Goal: Information Seeking & Learning: Learn about a topic

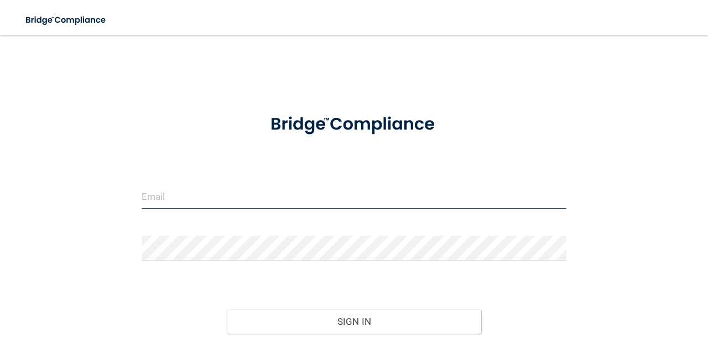
click at [166, 196] on input "email" at bounding box center [354, 196] width 425 height 25
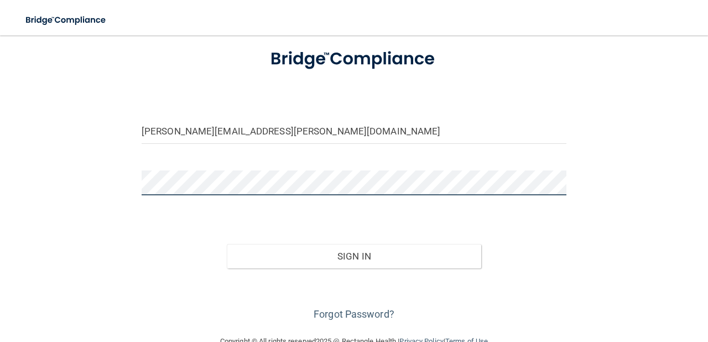
scroll to position [82, 0]
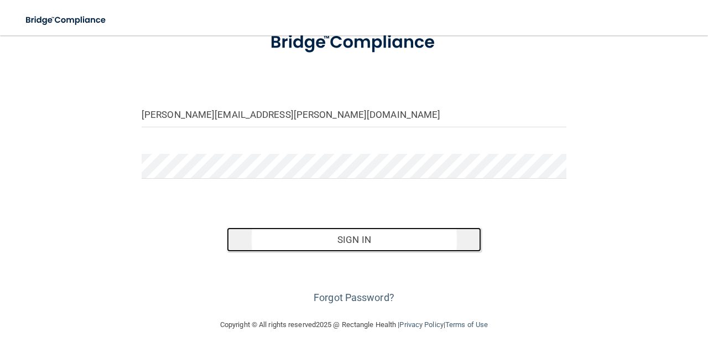
click at [353, 242] on button "Sign In" at bounding box center [354, 239] width 255 height 24
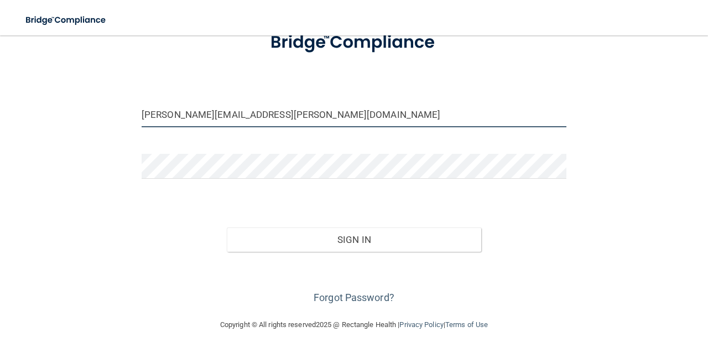
click at [264, 113] on input "lori.hoffman@mpda-mn.com" at bounding box center [354, 114] width 425 height 25
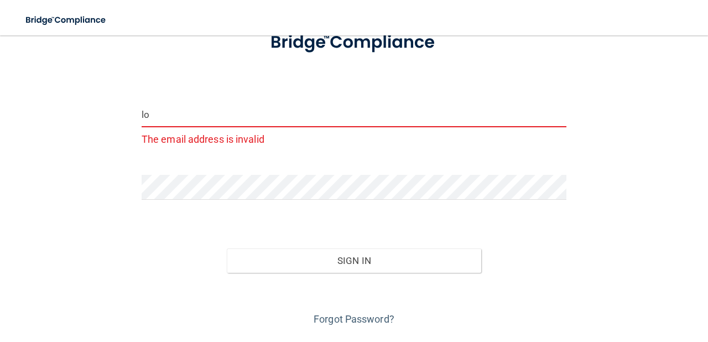
type input "l"
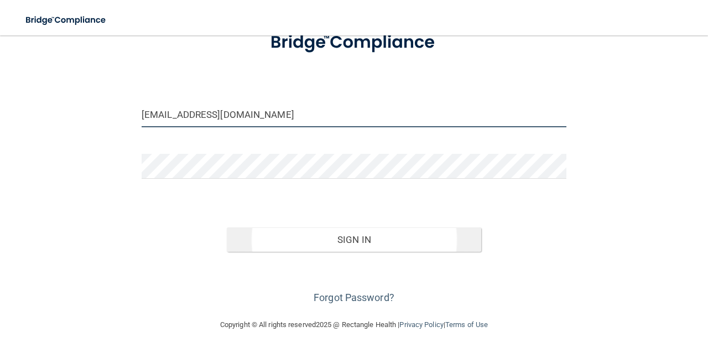
type input "[EMAIL_ADDRESS][DOMAIN_NAME]"
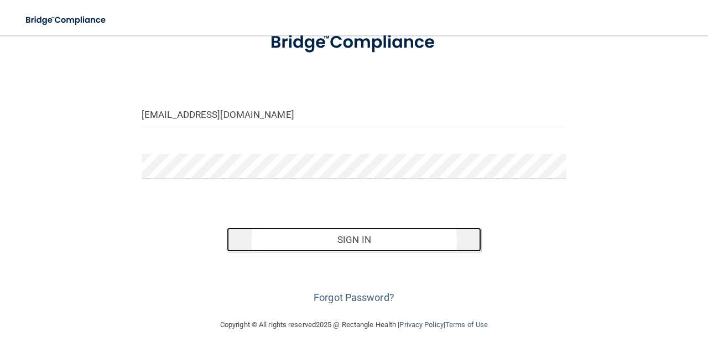
click at [348, 241] on button "Sign In" at bounding box center [354, 239] width 255 height 24
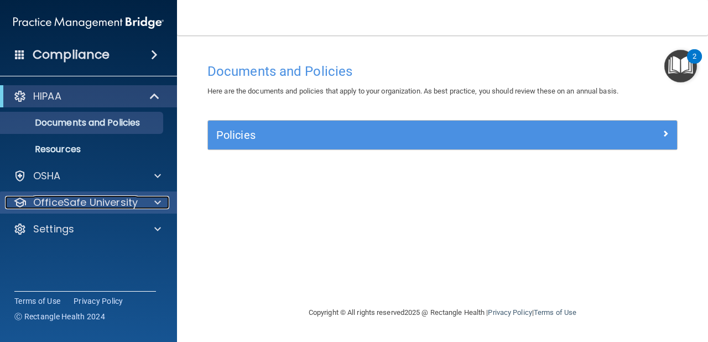
click at [159, 203] on span at bounding box center [157, 202] width 7 height 13
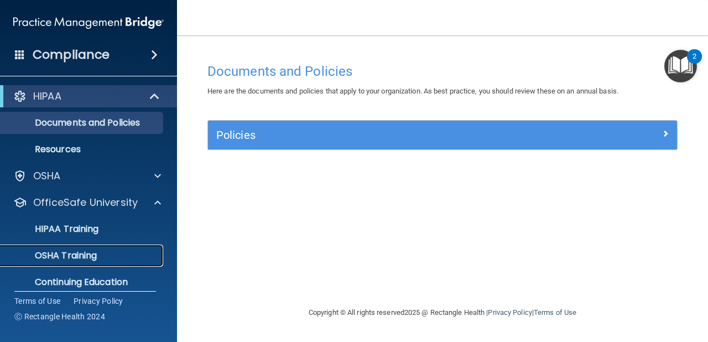
click at [72, 259] on p "OSHA Training" at bounding box center [52, 255] width 90 height 11
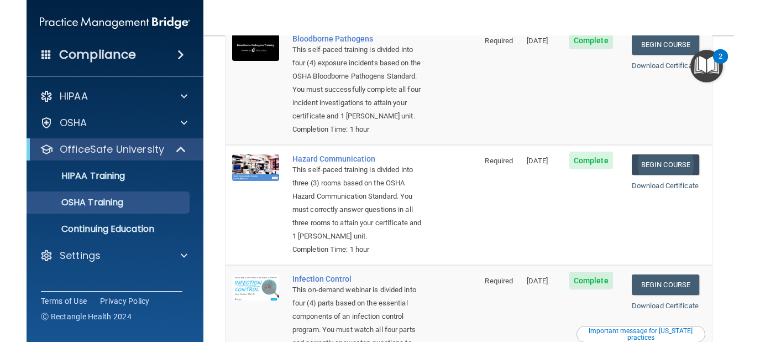
scroll to position [111, 0]
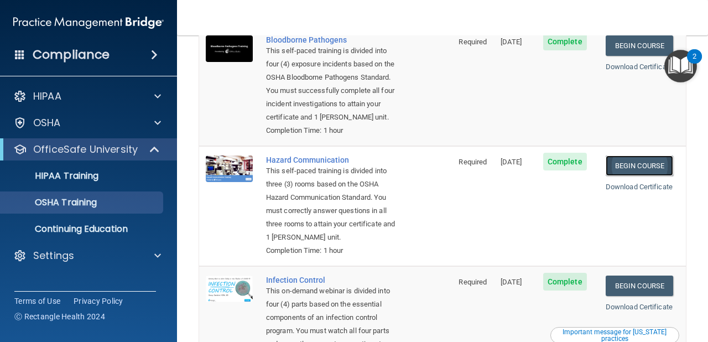
click at [641, 168] on link "Begin Course" at bounding box center [638, 165] width 67 height 20
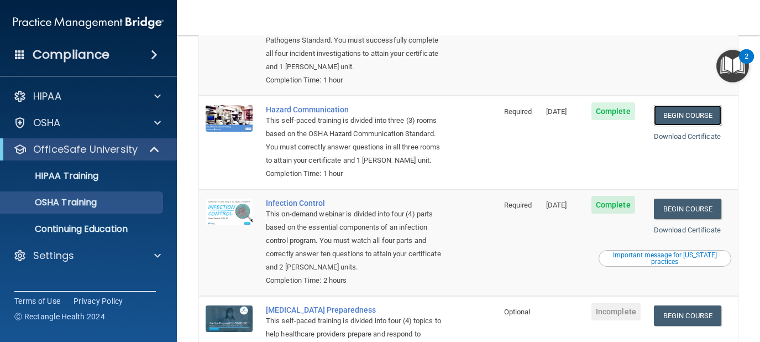
scroll to position [149, 0]
click at [693, 105] on link "Begin Course" at bounding box center [687, 115] width 67 height 20
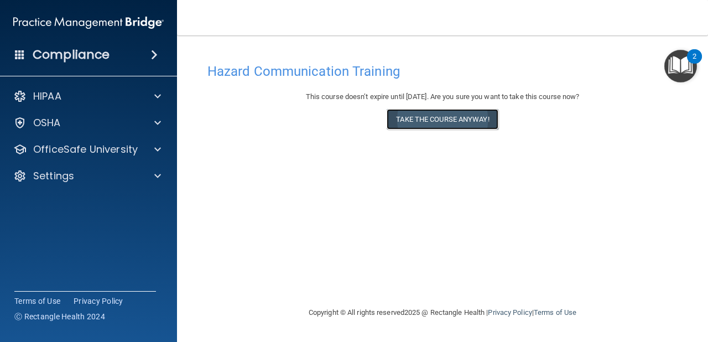
click at [441, 116] on button "Take the course anyway!" at bounding box center [442, 119] width 111 height 20
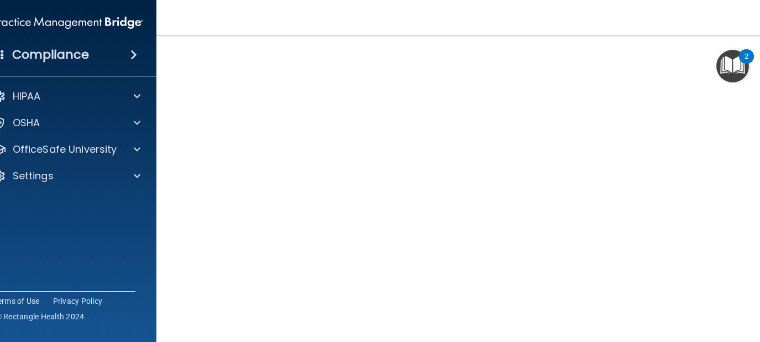
scroll to position [156, 0]
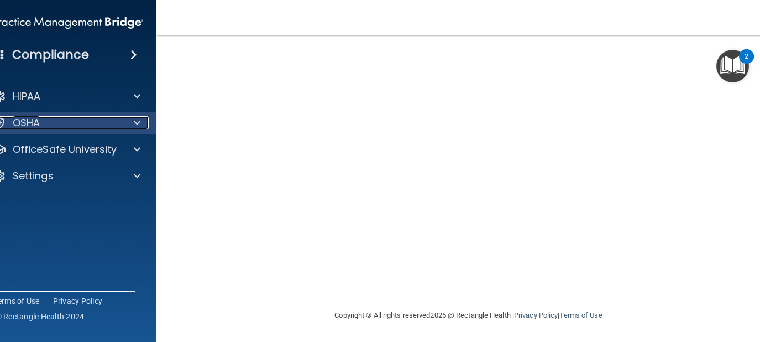
click at [139, 124] on span at bounding box center [137, 122] width 7 height 13
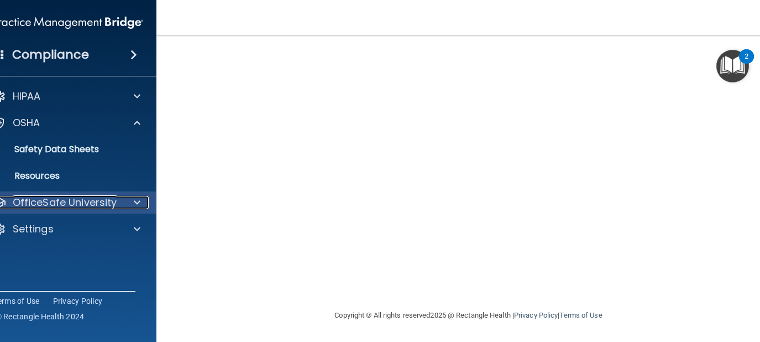
click at [140, 196] on span at bounding box center [137, 202] width 7 height 13
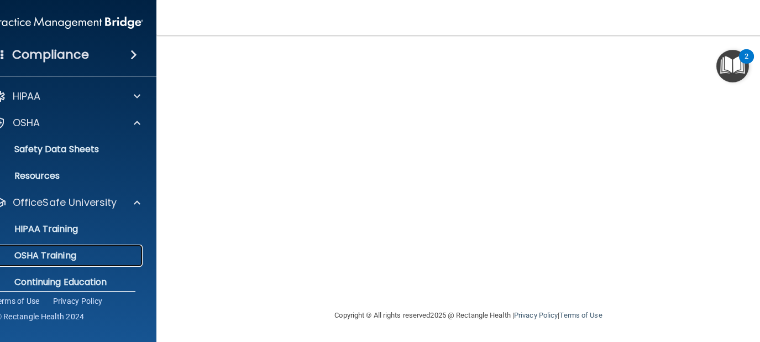
click at [58, 255] on p "OSHA Training" at bounding box center [32, 255] width 90 height 11
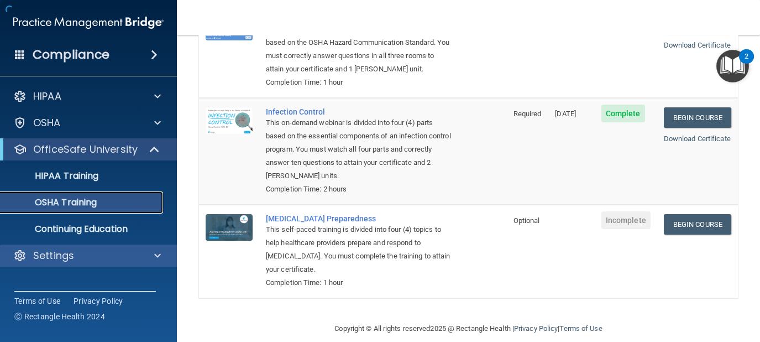
scroll to position [253, 0]
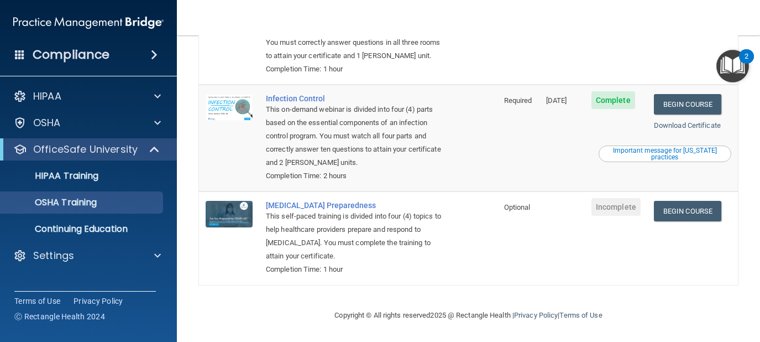
click at [304, 28] on nav "Toggle navigation Lori E Hoffman tlhoffs@comcast.net Manage My Enterprise Metro…" at bounding box center [468, 17] width 583 height 35
click at [346, 46] on div "This self-paced training is divided into three (3) rooms based on the OSHA Haza…" at bounding box center [354, 35] width 176 height 53
click at [331, 12] on nav "Toggle navigation Lori E Hoffman tlhoffs@comcast.net Manage My Enterprise Metro…" at bounding box center [468, 17] width 583 height 35
click at [86, 205] on p "OSHA Training" at bounding box center [52, 202] width 90 height 11
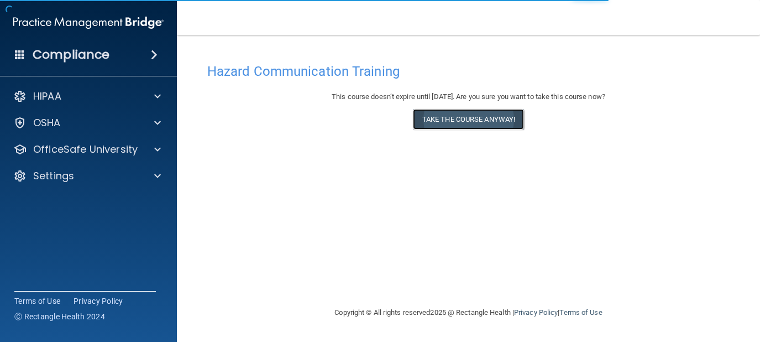
click at [468, 122] on button "Take the course anyway!" at bounding box center [468, 119] width 111 height 20
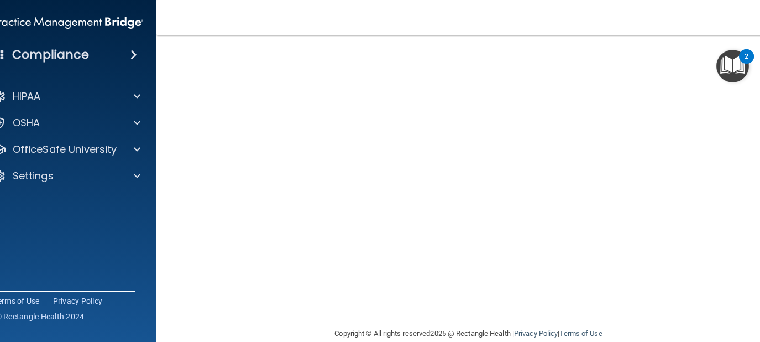
scroll to position [70, 0]
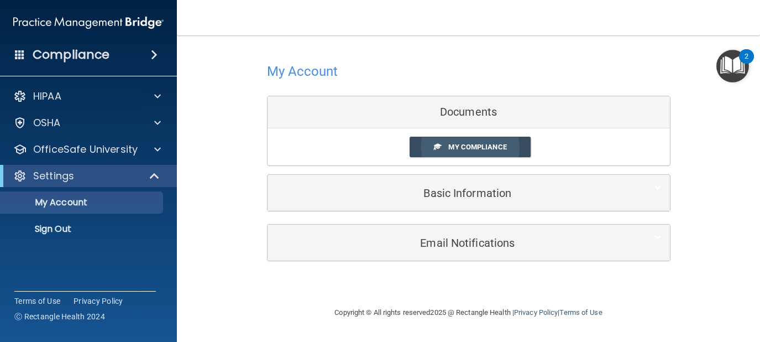
click at [463, 146] on span "My Compliance" at bounding box center [477, 147] width 58 height 8
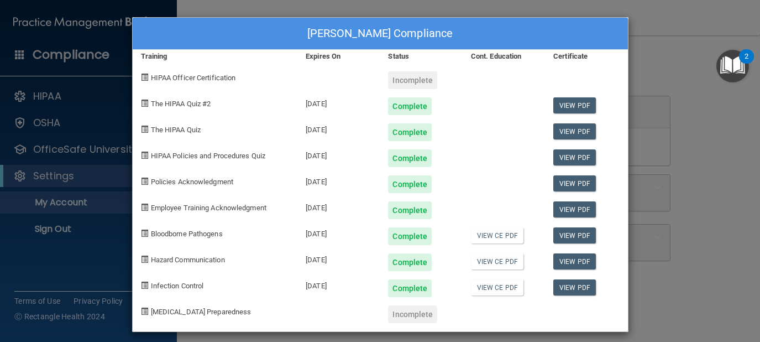
scroll to position [7, 0]
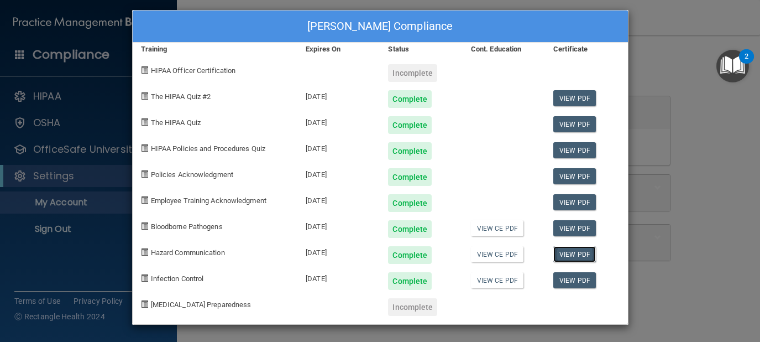
click at [580, 253] on link "View PDF" at bounding box center [575, 254] width 43 height 16
click at [114, 268] on div "Lori E Hoffman's Compliance Training Expires On Status Cont. Education Certific…" at bounding box center [380, 171] width 760 height 342
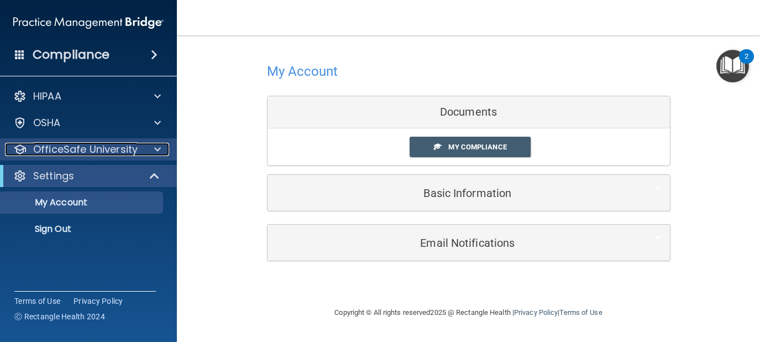
click at [131, 147] on p "OfficeSafe University" at bounding box center [85, 149] width 105 height 13
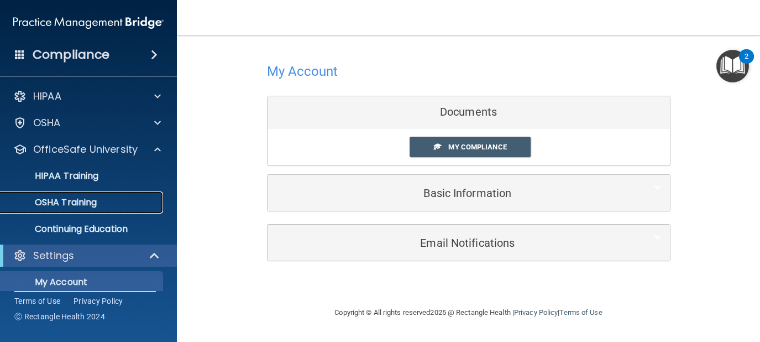
click at [82, 201] on p "OSHA Training" at bounding box center [52, 202] width 90 height 11
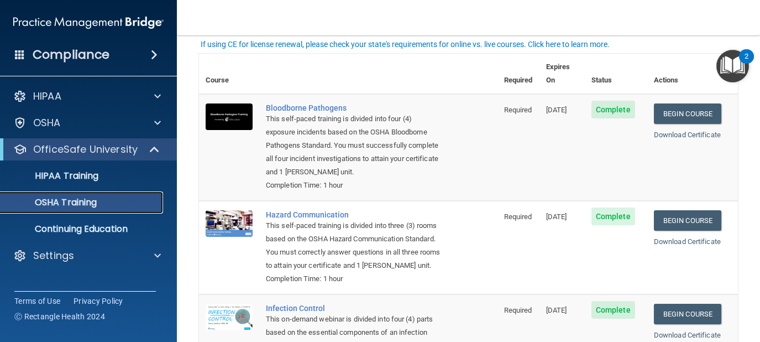
scroll to position [44, 0]
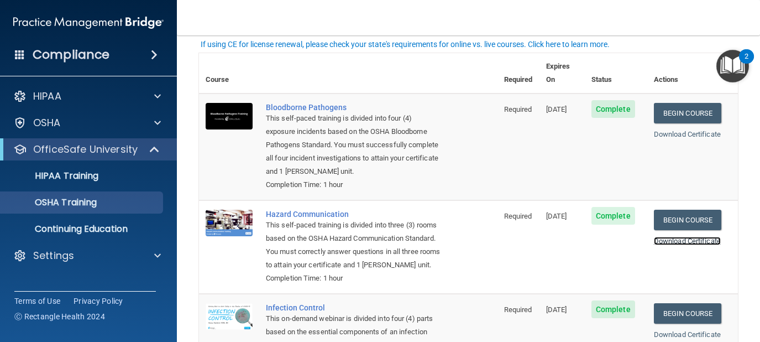
click at [679, 237] on link "Download Certificate" at bounding box center [687, 241] width 67 height 8
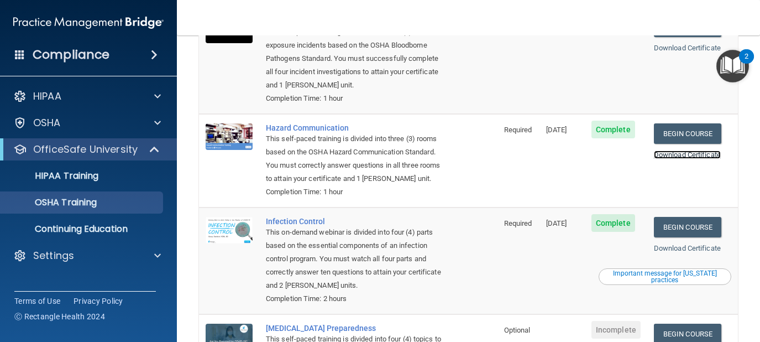
scroll to position [97, 0]
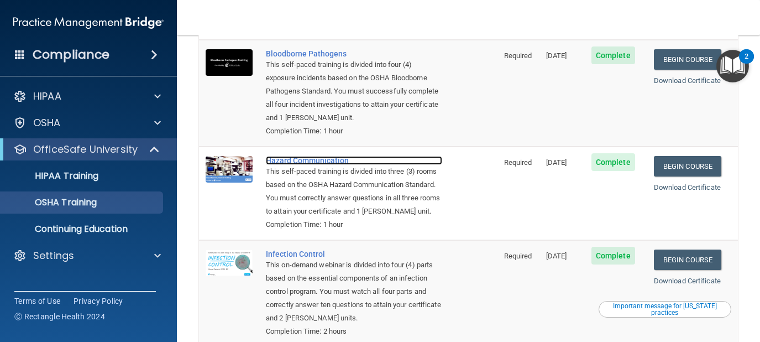
click at [309, 156] on div "Hazard Communication" at bounding box center [354, 160] width 176 height 9
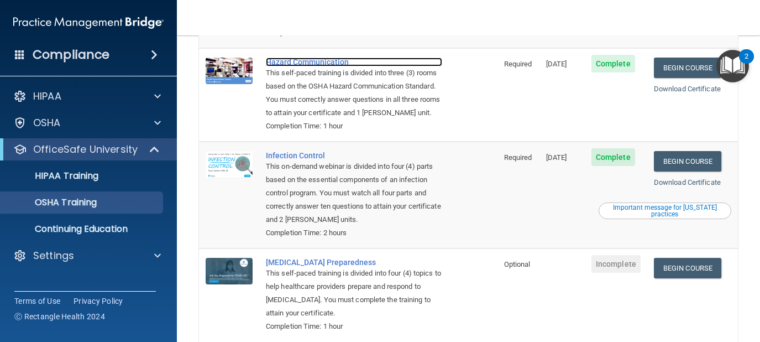
scroll to position [197, 0]
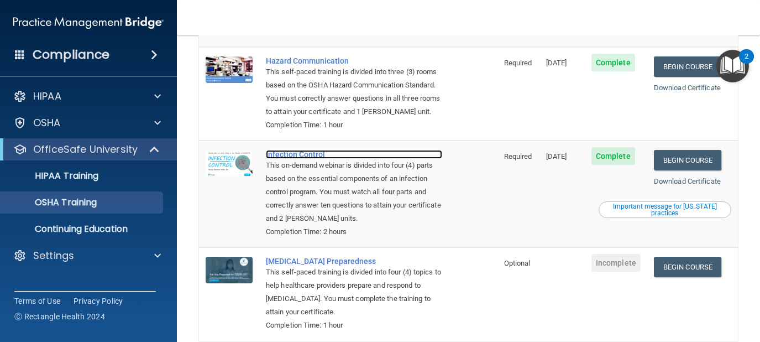
click at [294, 156] on div "Infection Control" at bounding box center [354, 154] width 176 height 9
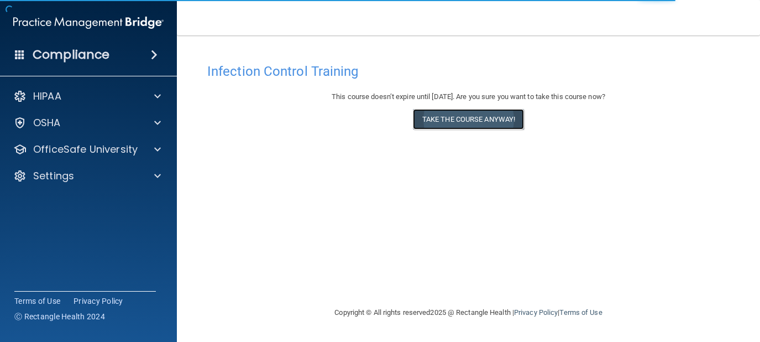
click at [483, 118] on button "Take the course anyway!" at bounding box center [468, 119] width 111 height 20
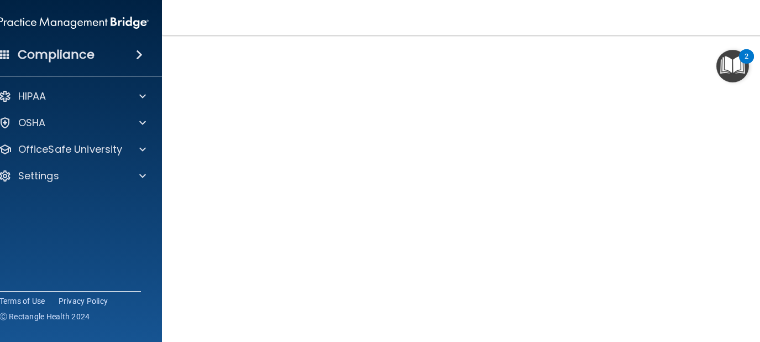
scroll to position [71, 0]
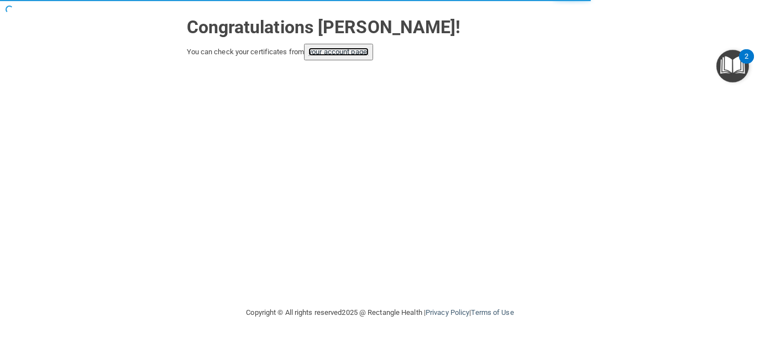
click at [351, 55] on link "your account page!" at bounding box center [339, 52] width 60 height 8
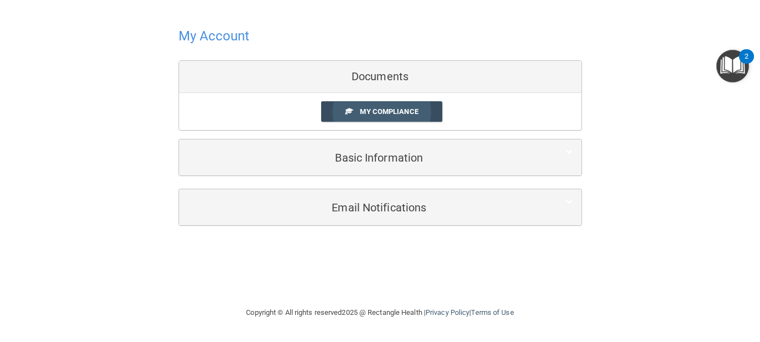
click at [373, 112] on span "My Compliance" at bounding box center [389, 111] width 58 height 8
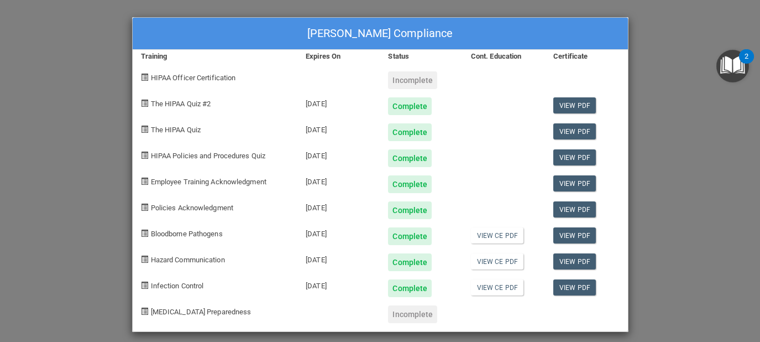
scroll to position [7, 0]
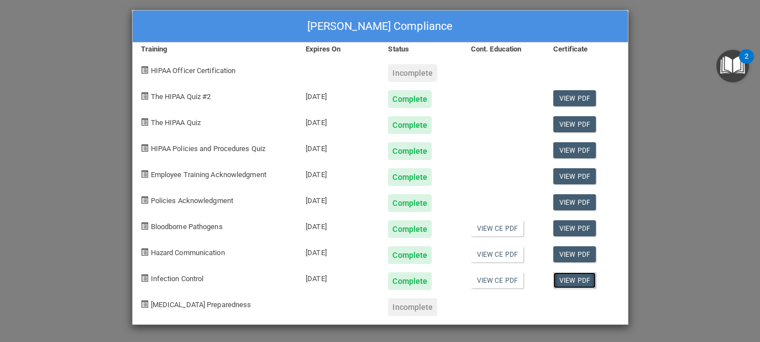
click at [571, 277] on link "View PDF" at bounding box center [575, 280] width 43 height 16
click at [492, 253] on link "View CE PDF" at bounding box center [497, 254] width 53 height 16
click at [498, 283] on link "View CE PDF" at bounding box center [497, 280] width 53 height 16
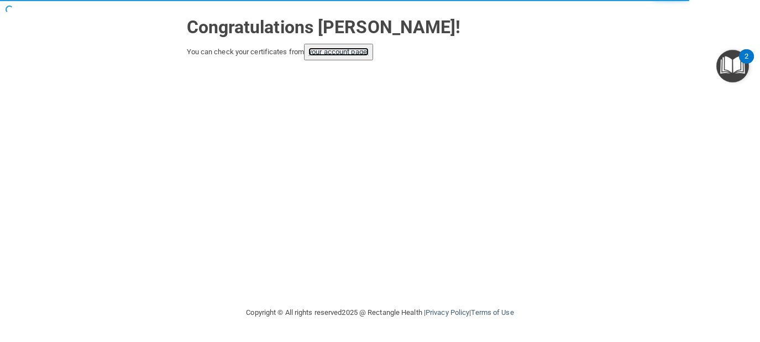
click at [352, 49] on link "your account page!" at bounding box center [339, 52] width 60 height 8
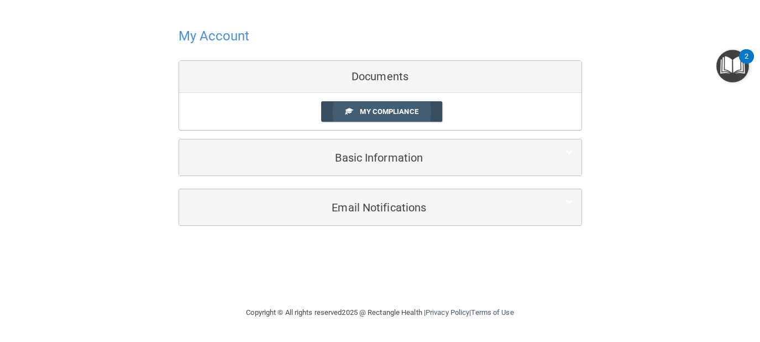
click at [369, 111] on span "My Compliance" at bounding box center [389, 111] width 58 height 8
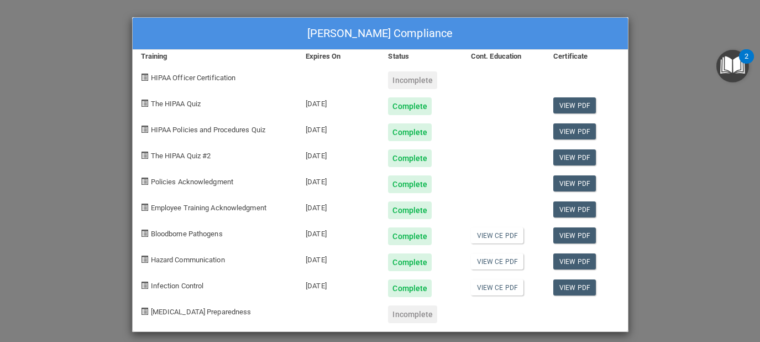
scroll to position [7, 0]
